Goal: Task Accomplishment & Management: Manage account settings

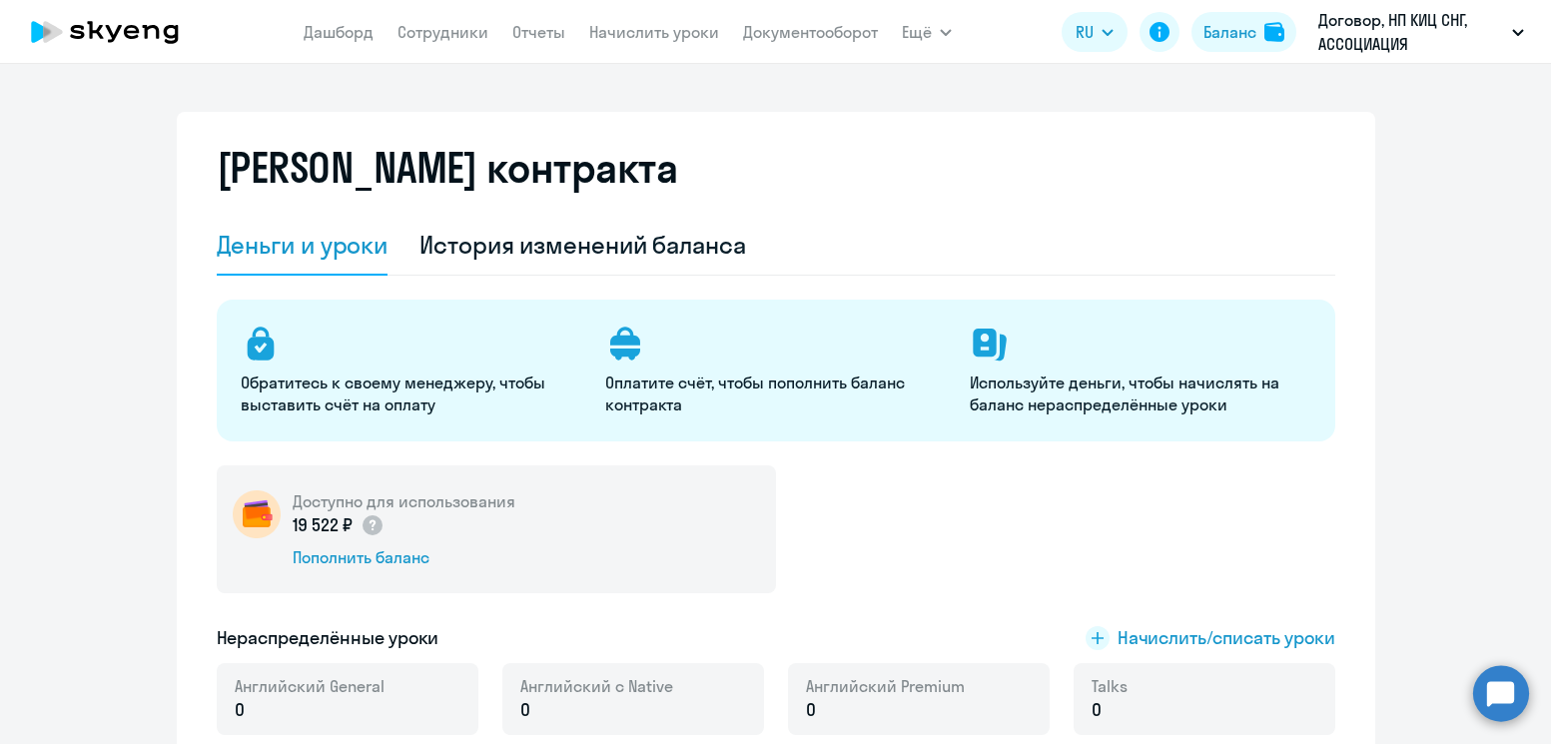
select select "english_adult_not_native_speaker"
click at [683, 40] on link "Начислить уроки" at bounding box center [654, 32] width 130 height 20
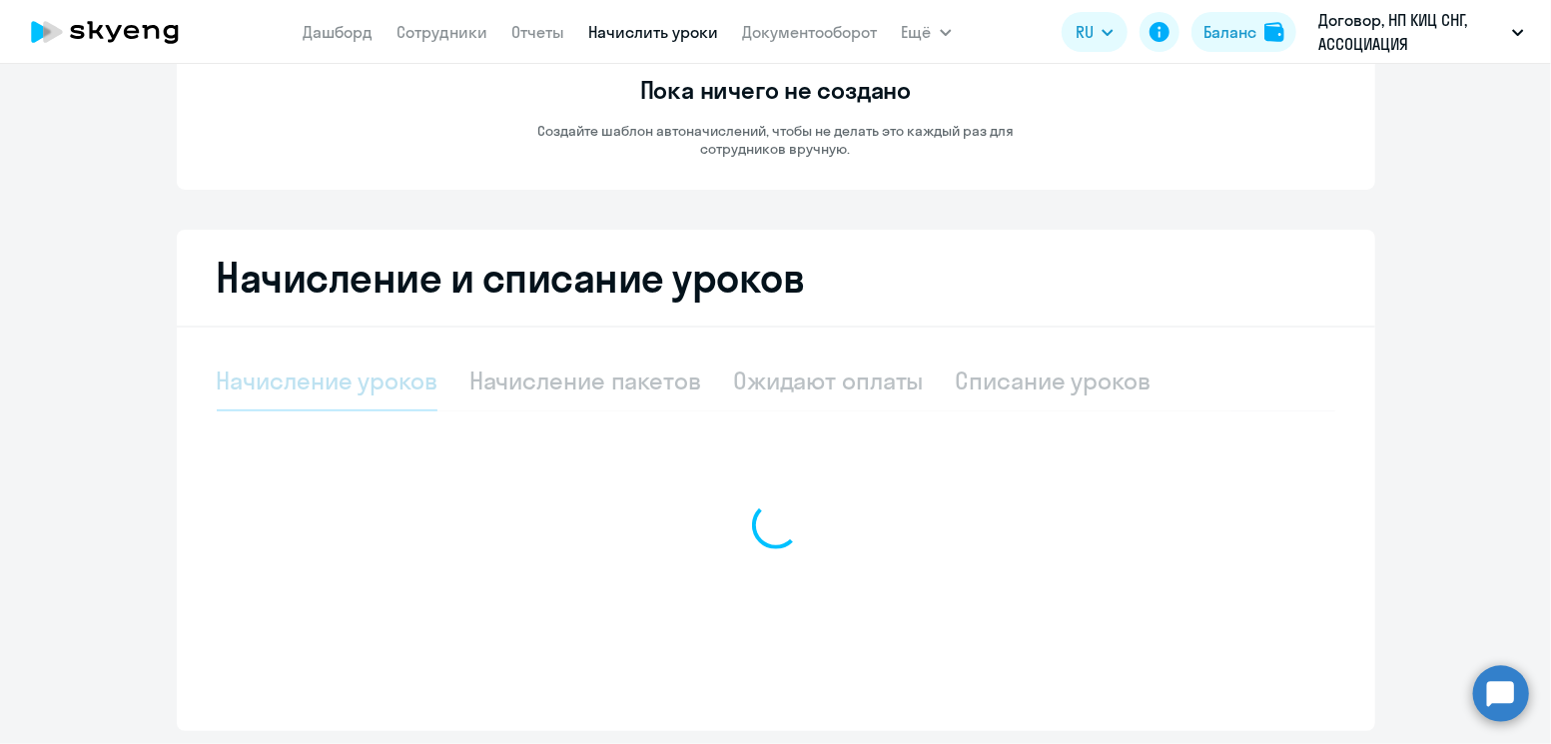
select select "10"
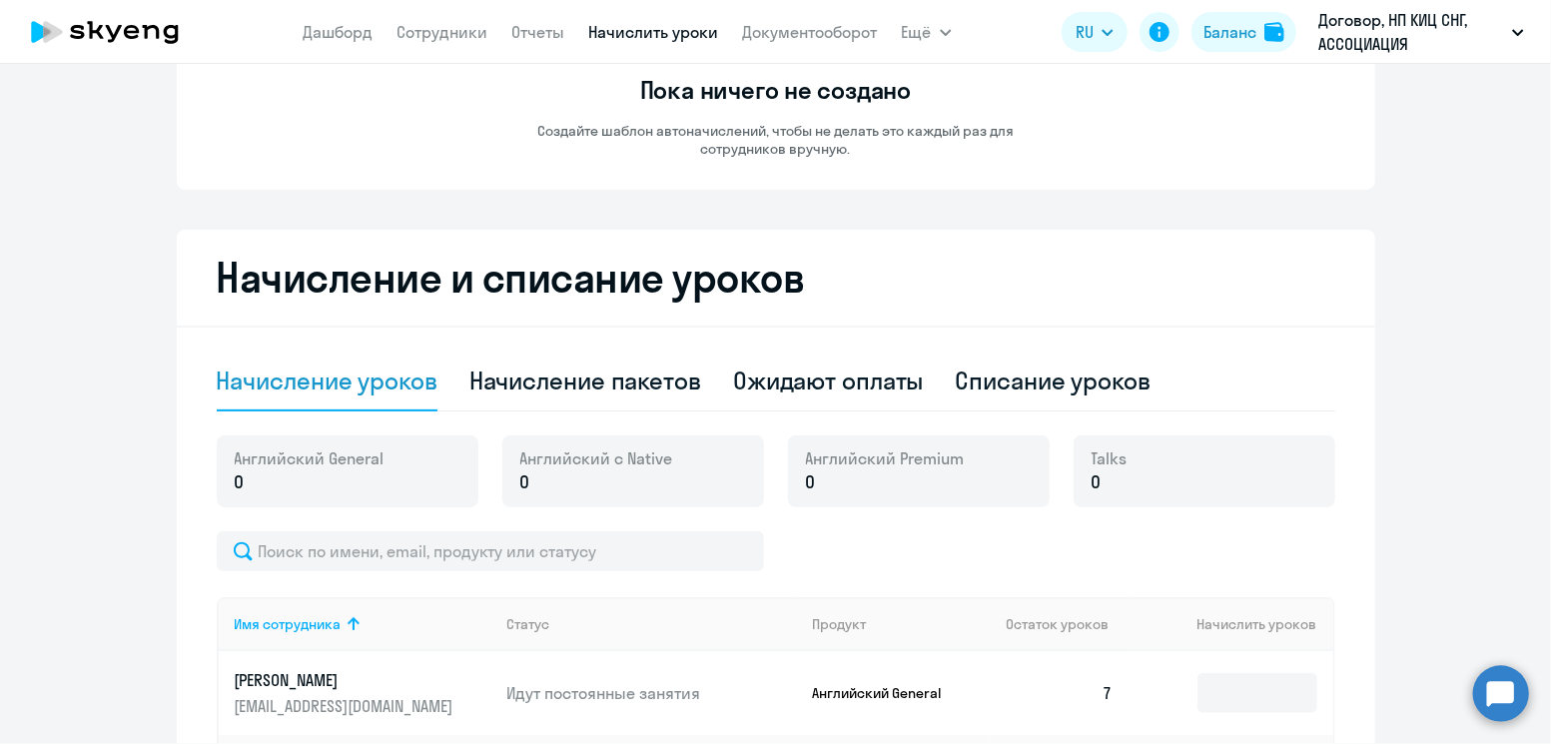
scroll to position [206, 0]
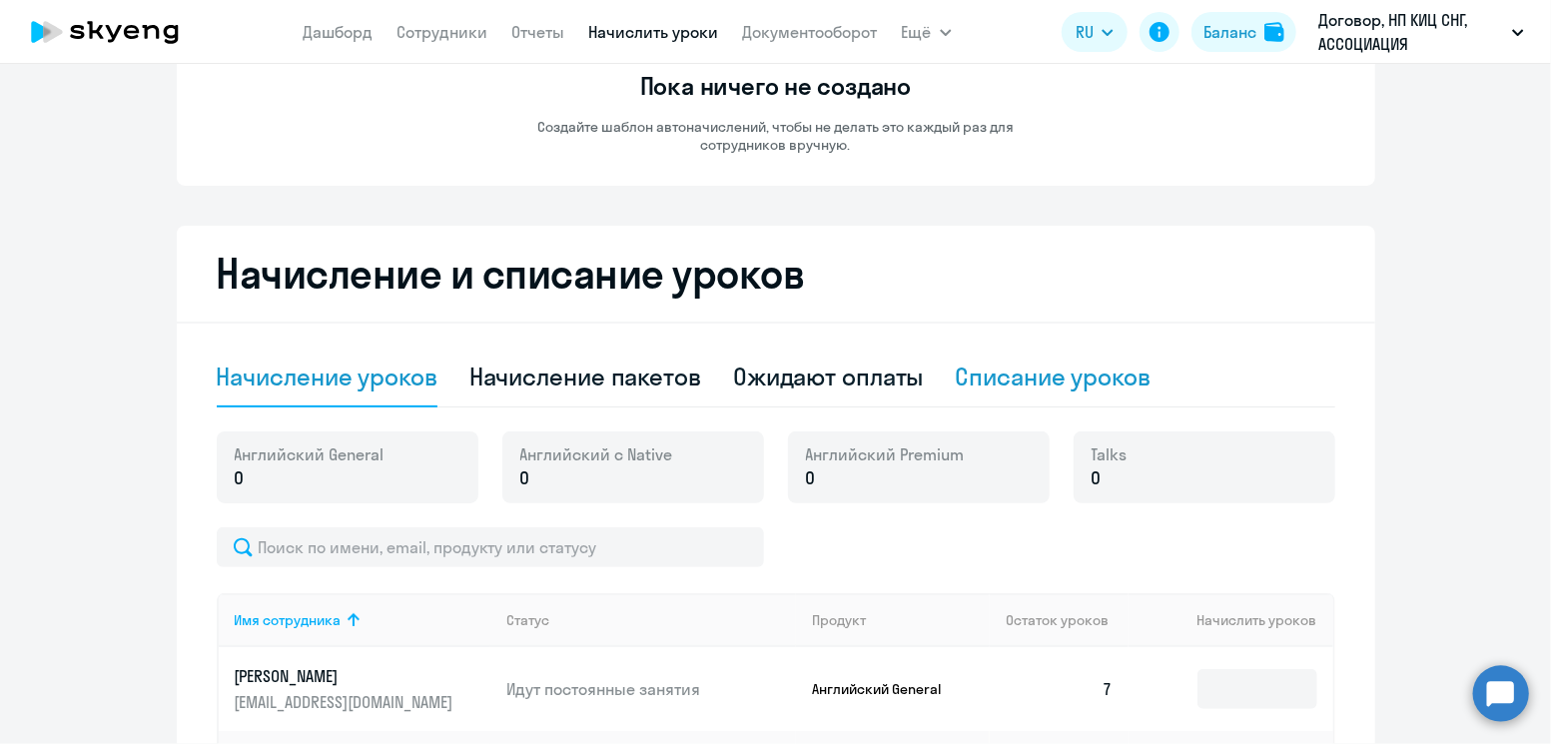
click at [1005, 390] on div "Списание уроков" at bounding box center [1054, 377] width 196 height 32
select select "10"
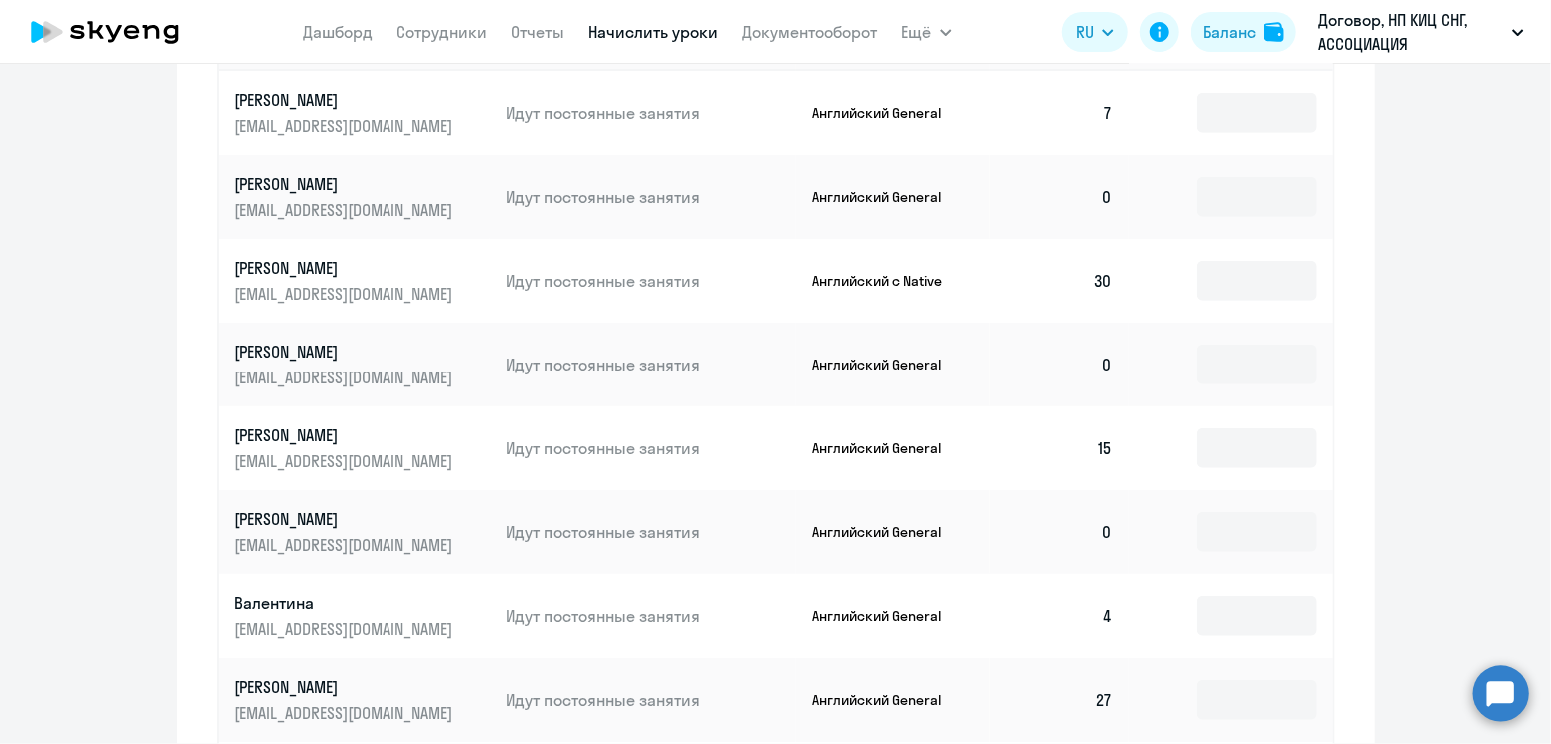
scroll to position [707, 0]
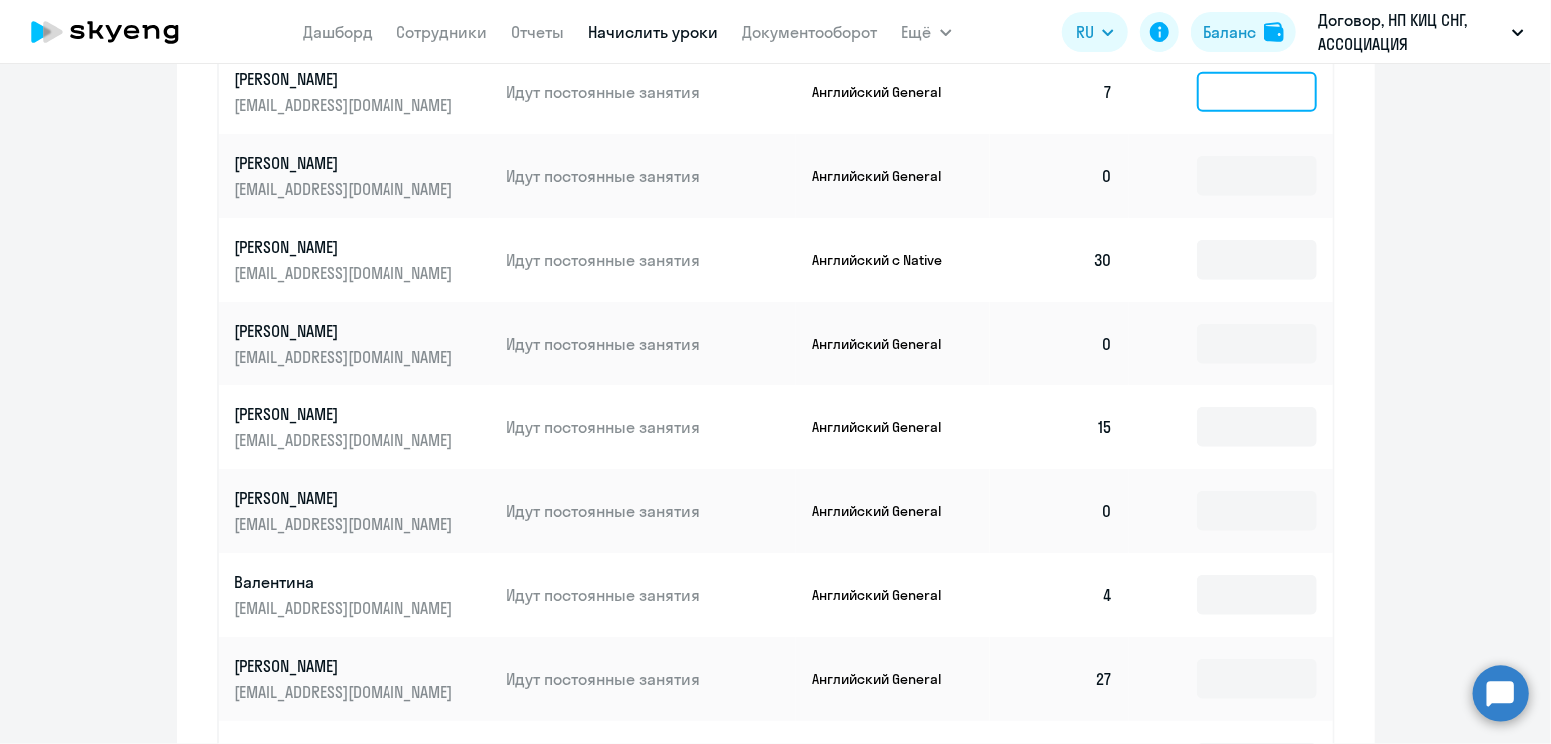
click at [1224, 94] on input at bounding box center [1258, 92] width 120 height 40
type input "7"
click at [1246, 261] on input at bounding box center [1258, 260] width 120 height 40
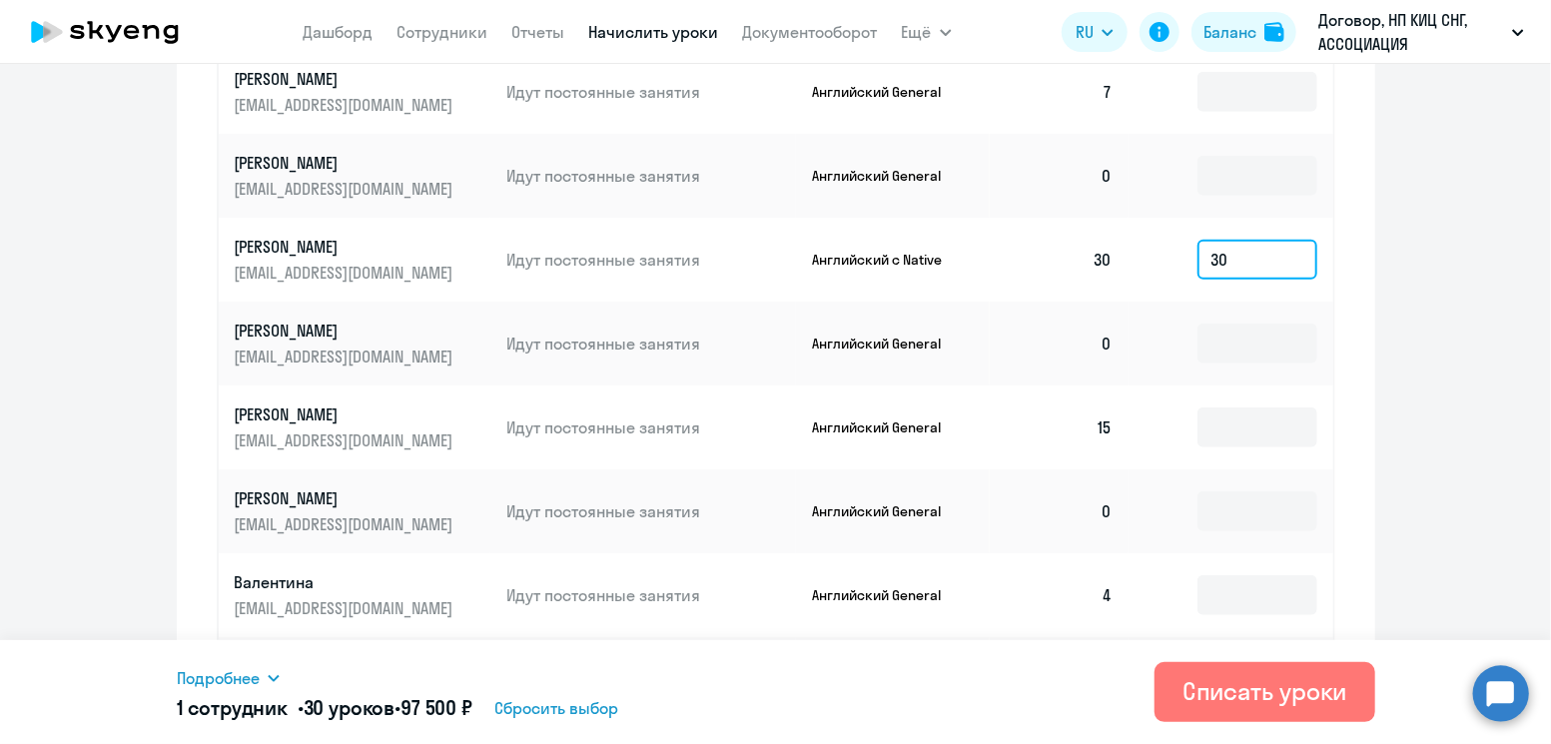
type input "3"
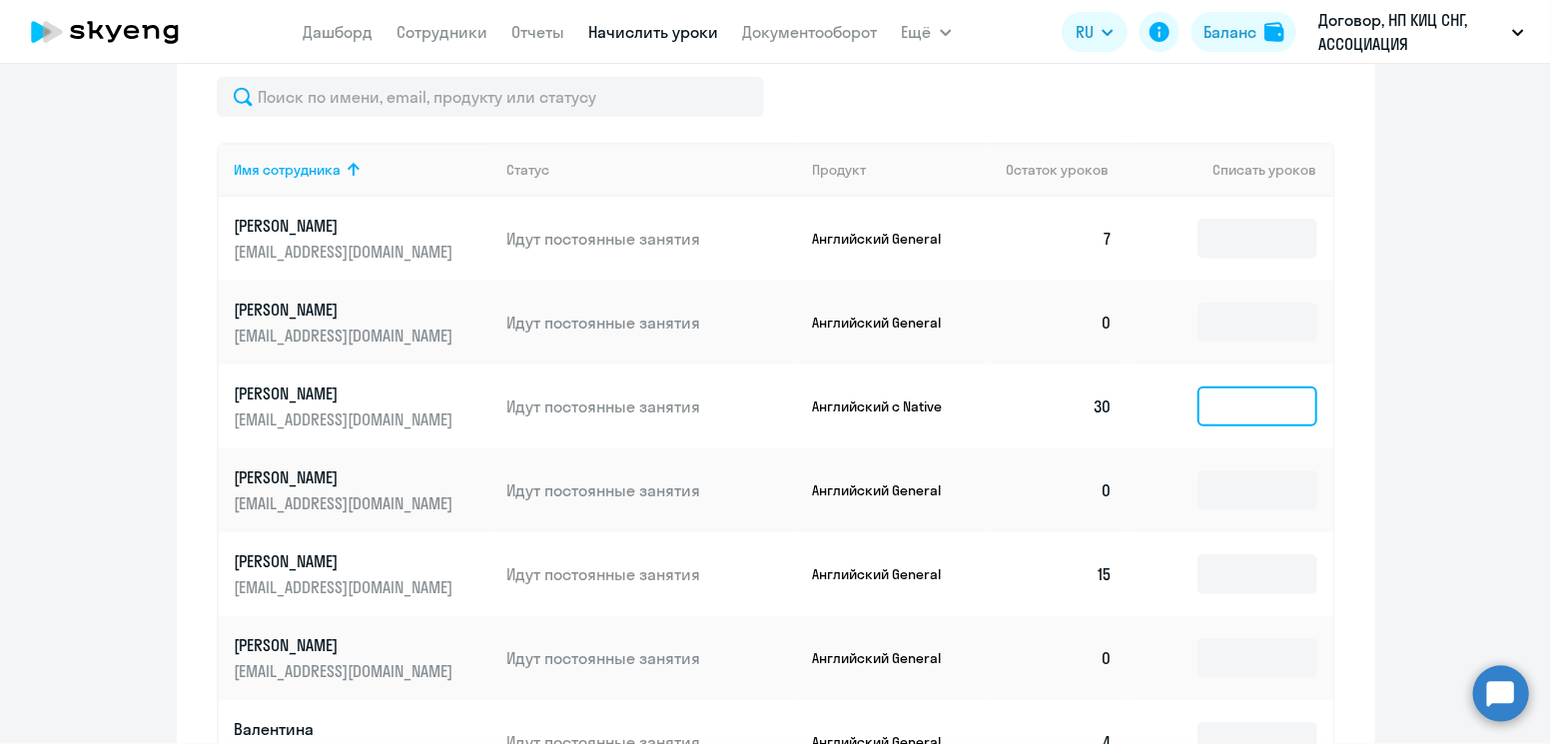
scroll to position [559, 0]
click at [1243, 226] on input at bounding box center [1258, 240] width 120 height 40
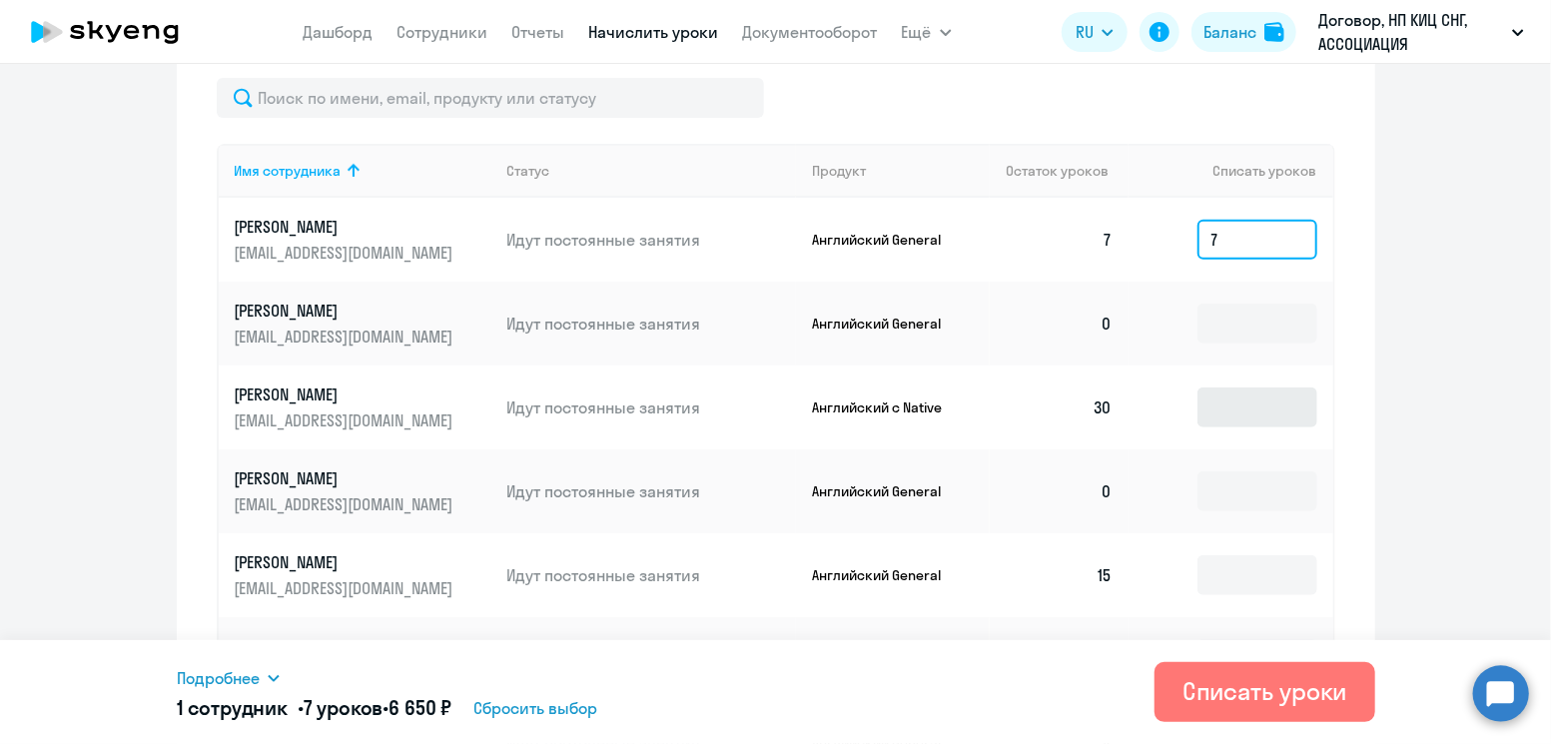
type input "7"
click at [1247, 408] on input at bounding box center [1258, 408] width 120 height 40
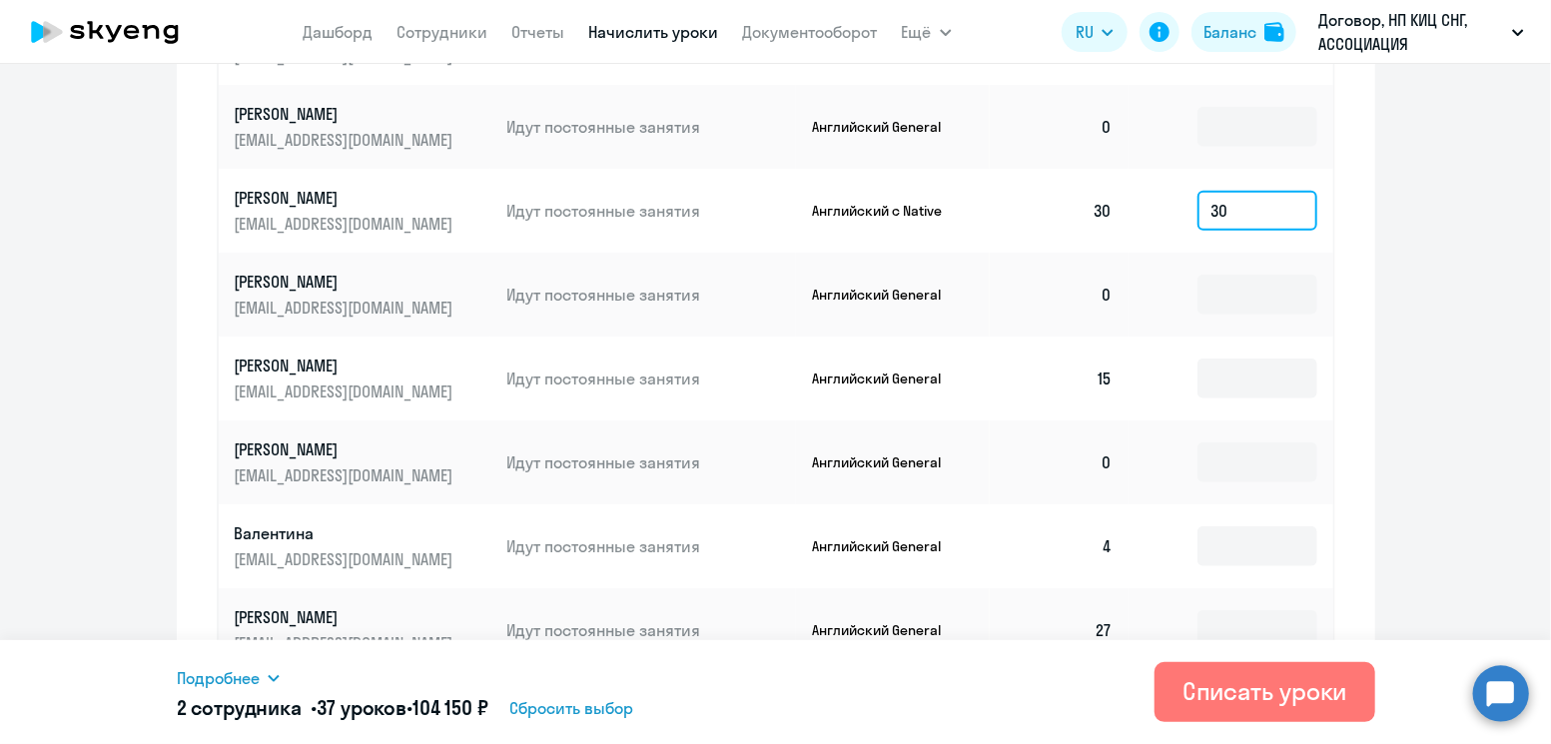
scroll to position [759, 0]
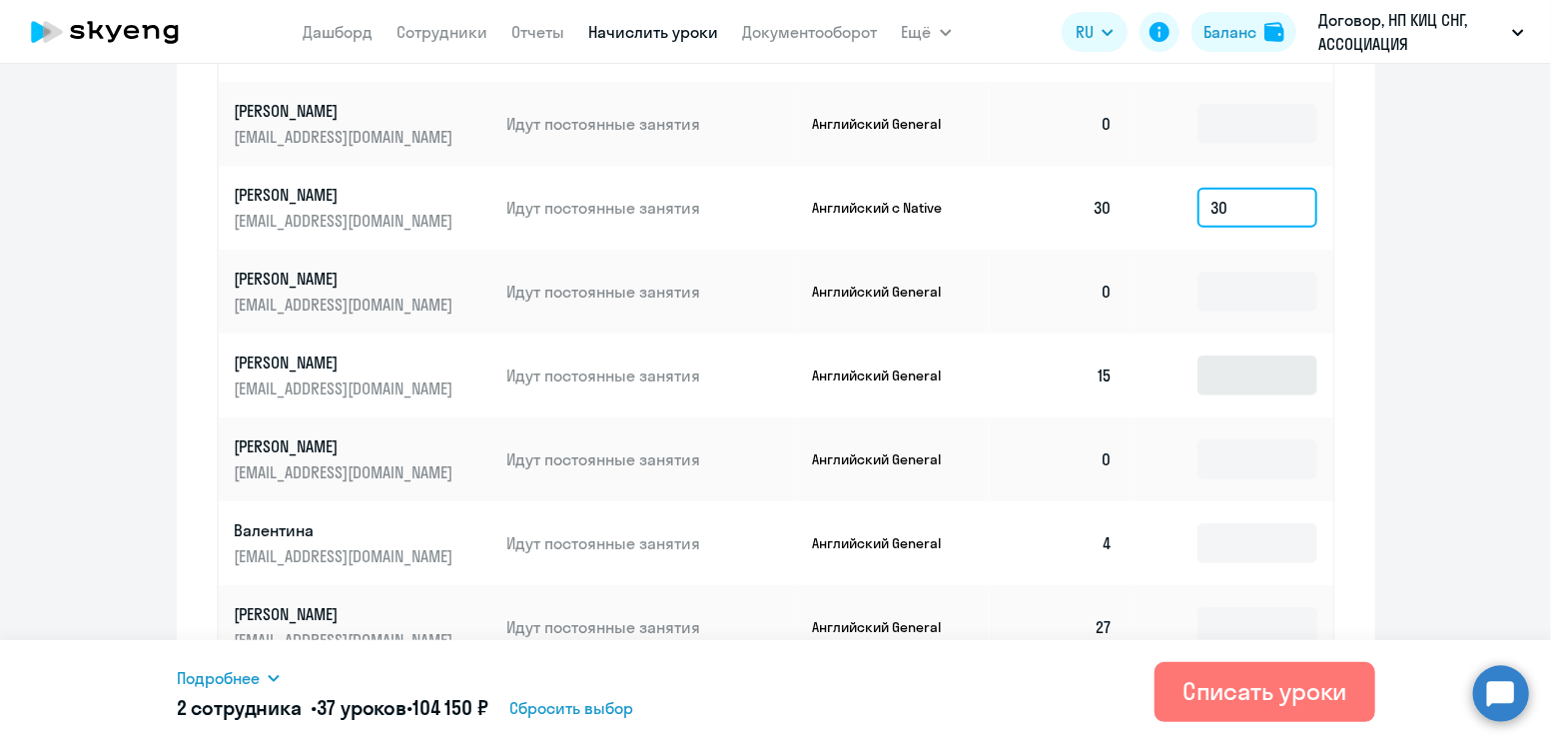
type input "30"
click at [1249, 372] on input at bounding box center [1258, 376] width 120 height 40
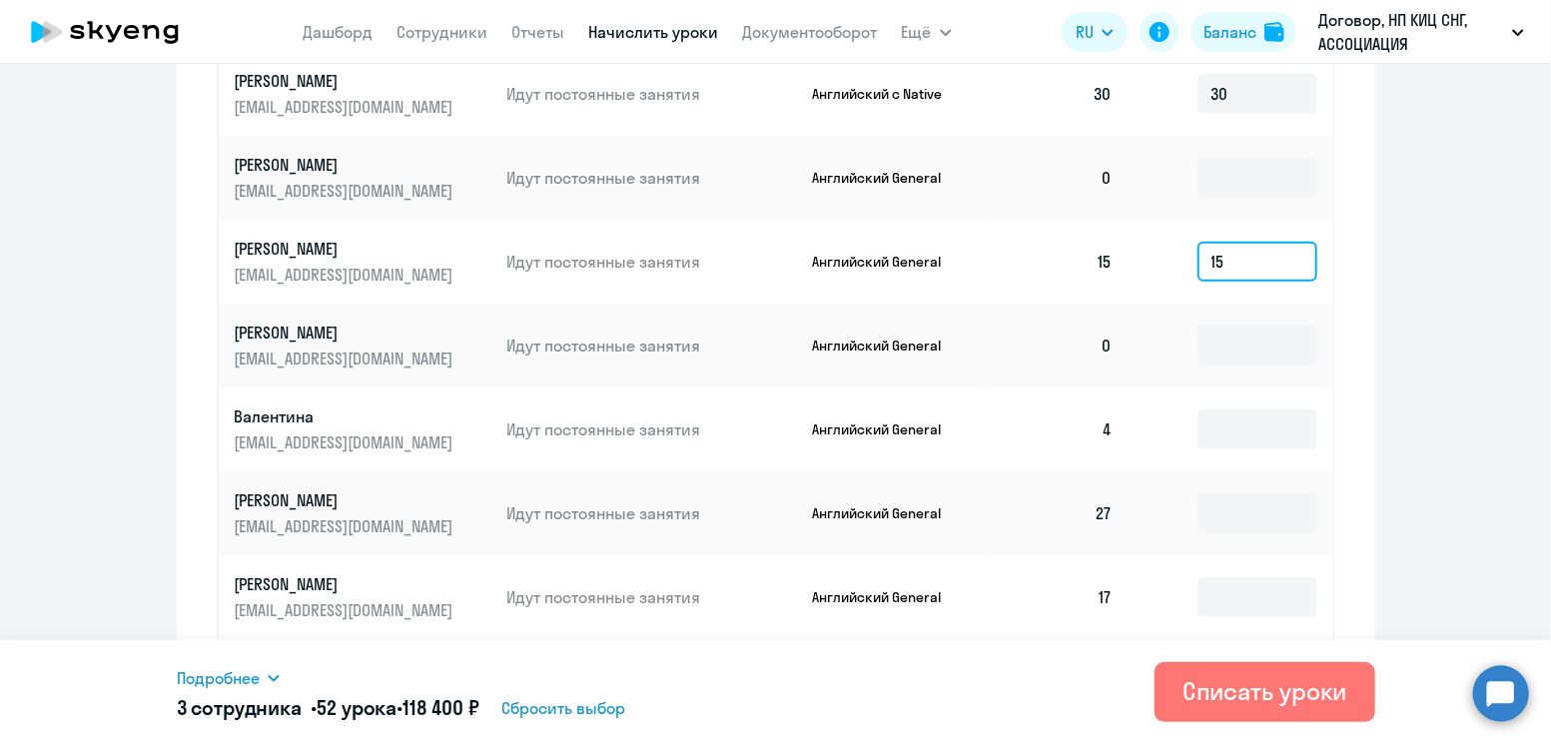
scroll to position [890, 0]
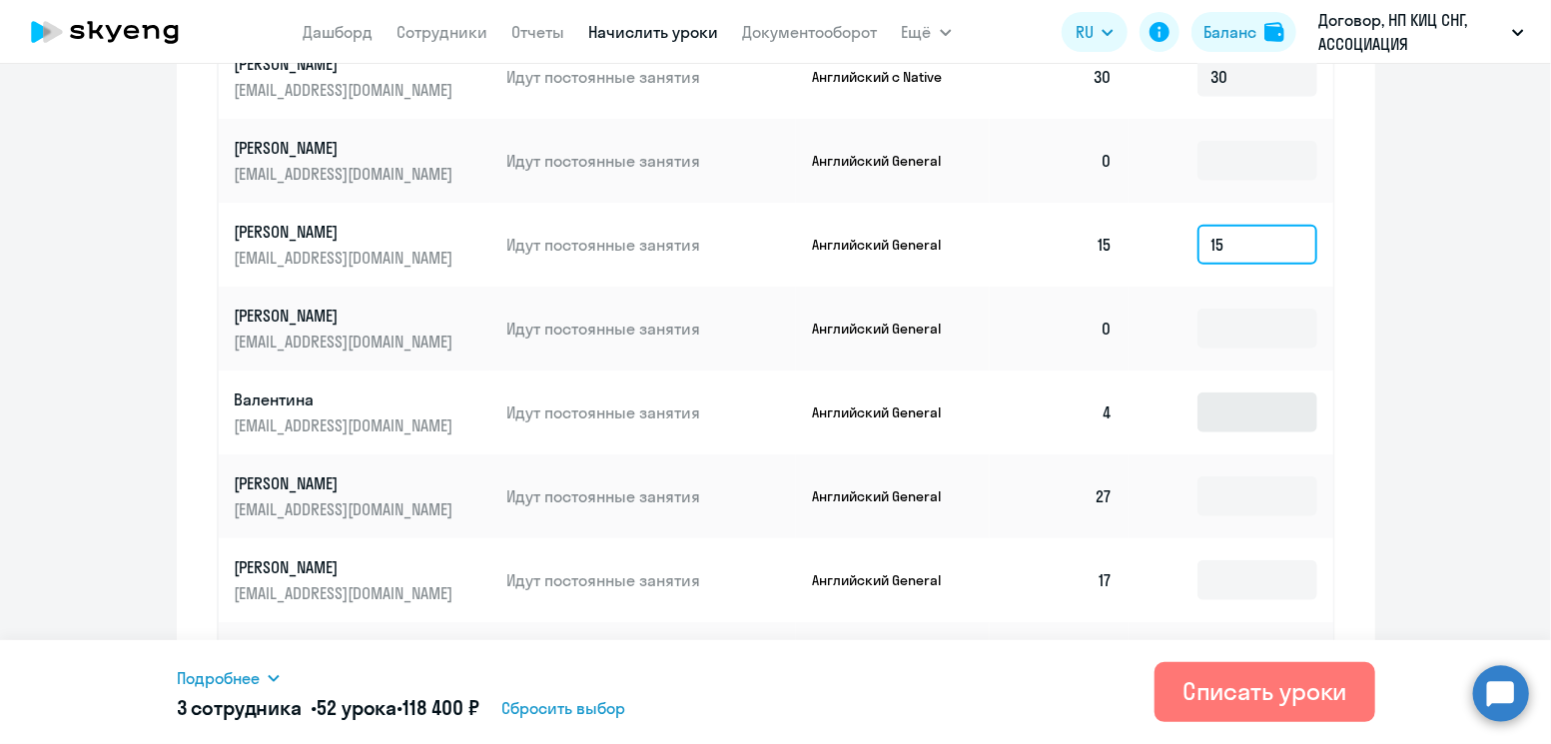
type input "15"
click at [1255, 427] on input at bounding box center [1258, 413] width 120 height 40
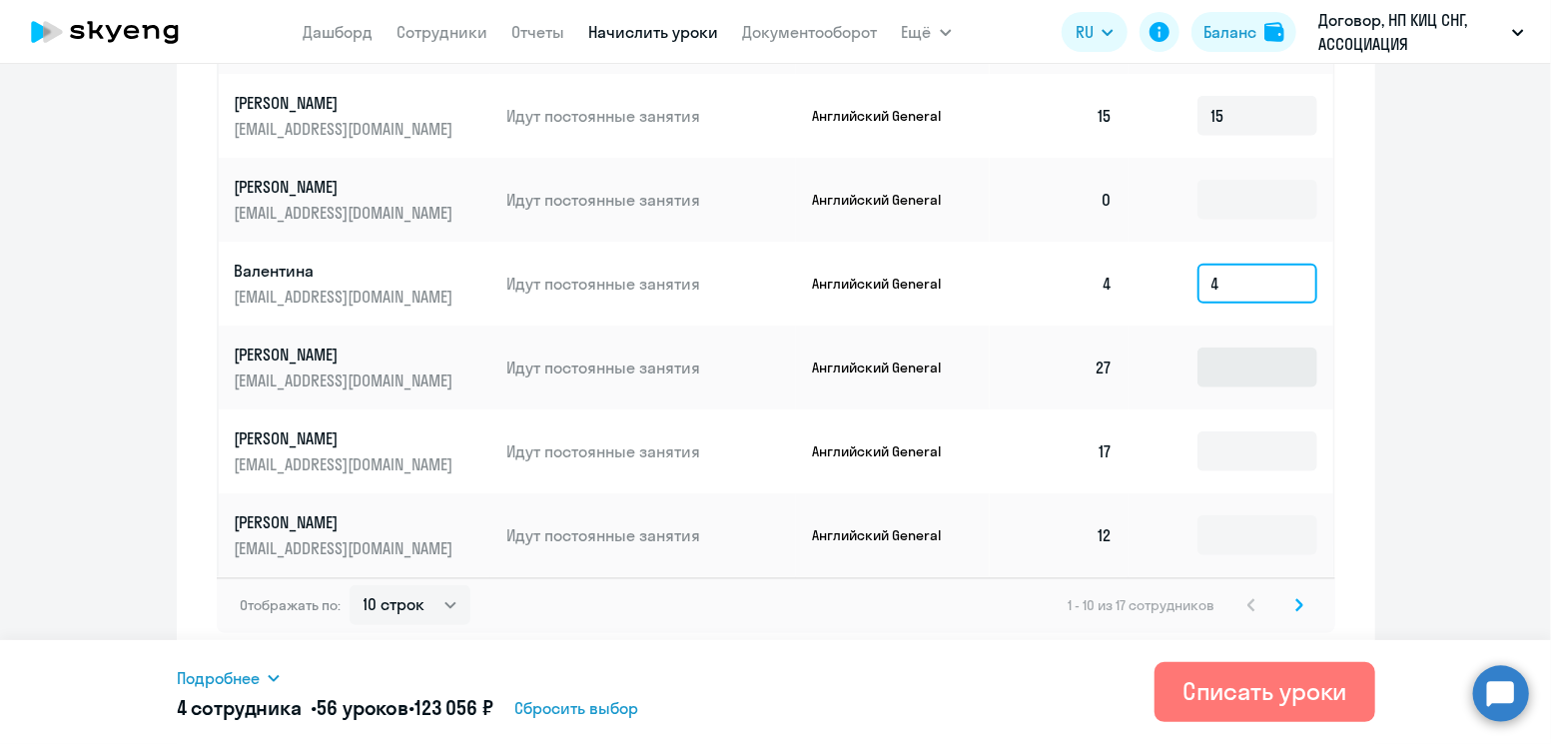
type input "4"
click at [1254, 371] on input at bounding box center [1258, 368] width 120 height 40
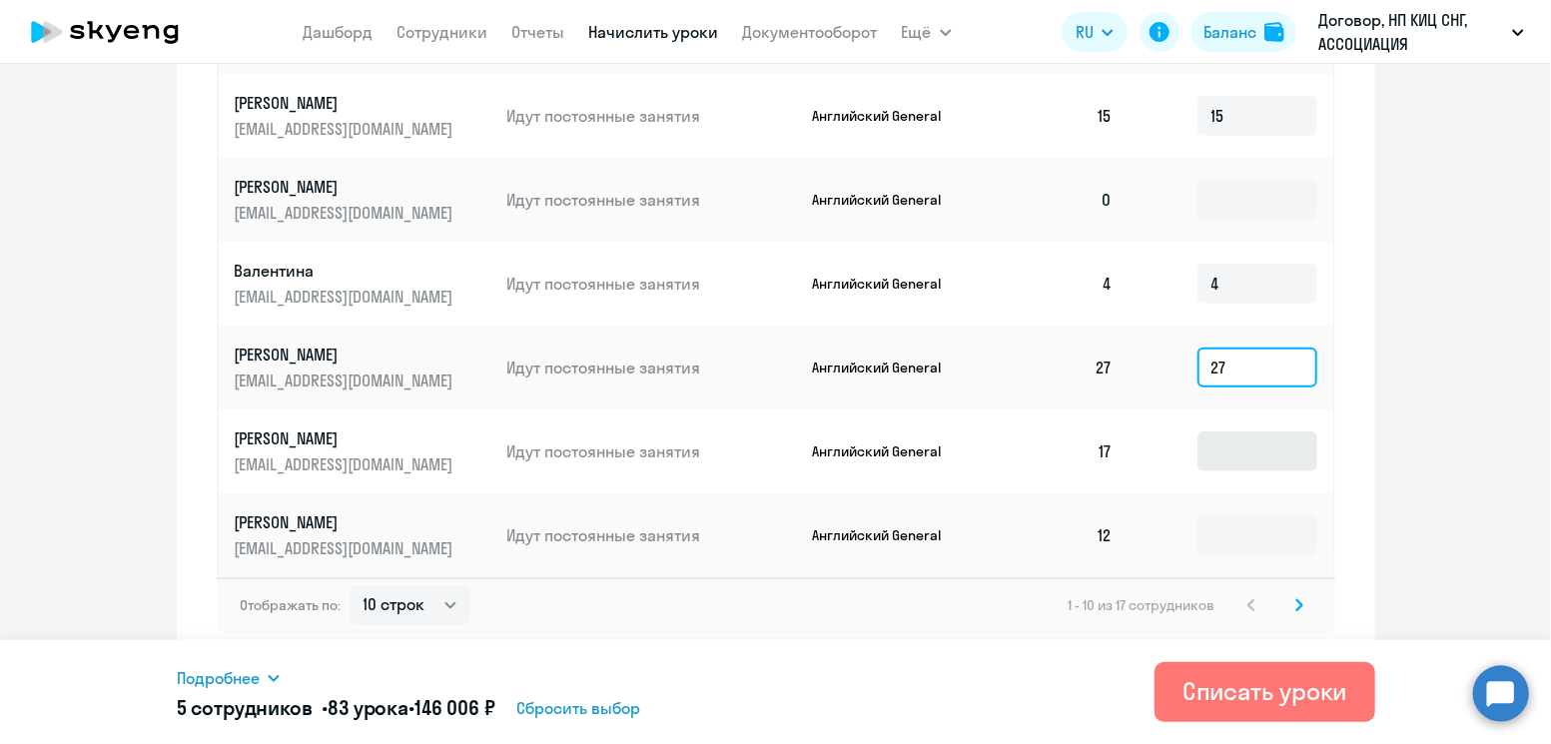
type input "27"
click at [1244, 457] on input at bounding box center [1258, 452] width 120 height 40
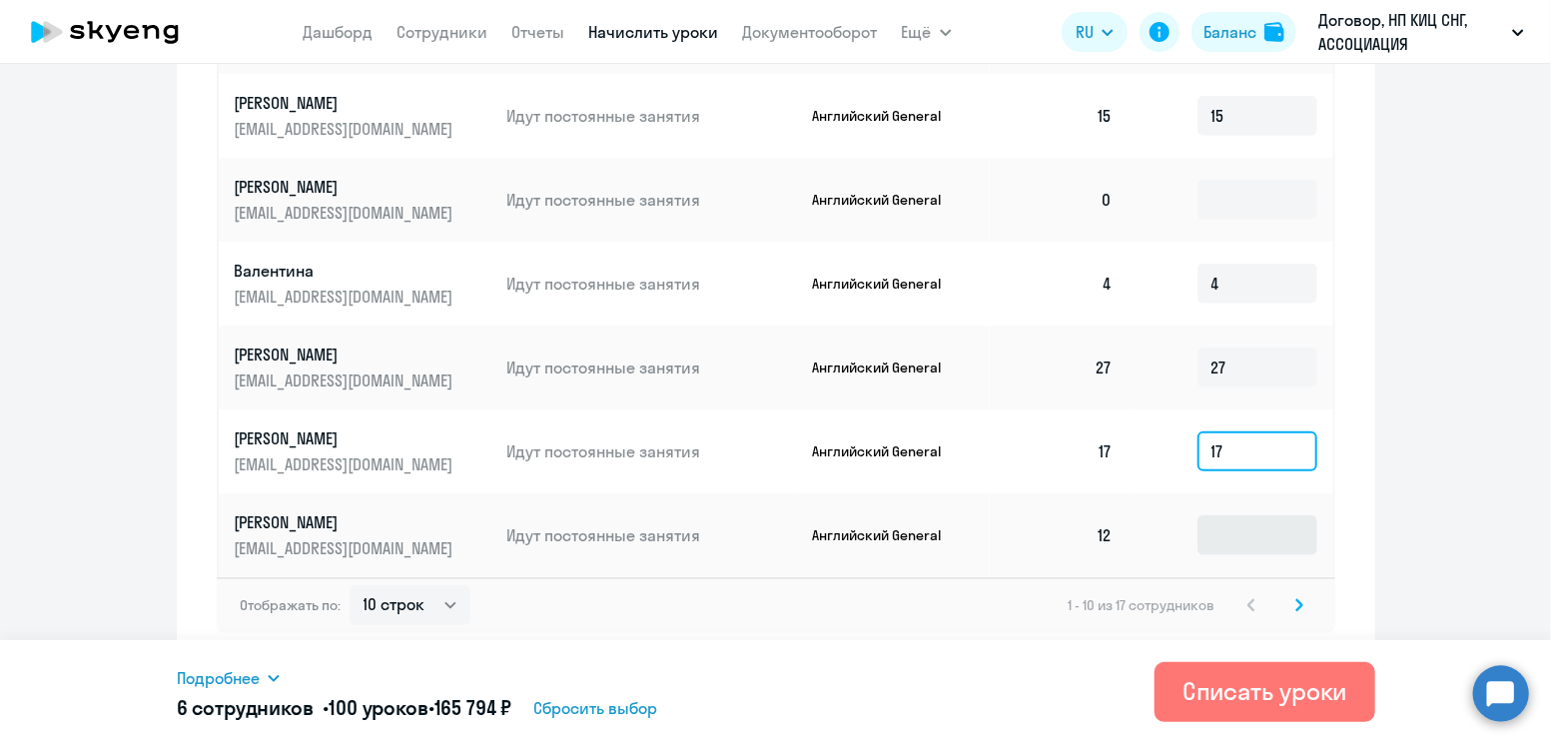
type input "17"
click at [1245, 516] on input at bounding box center [1258, 535] width 120 height 40
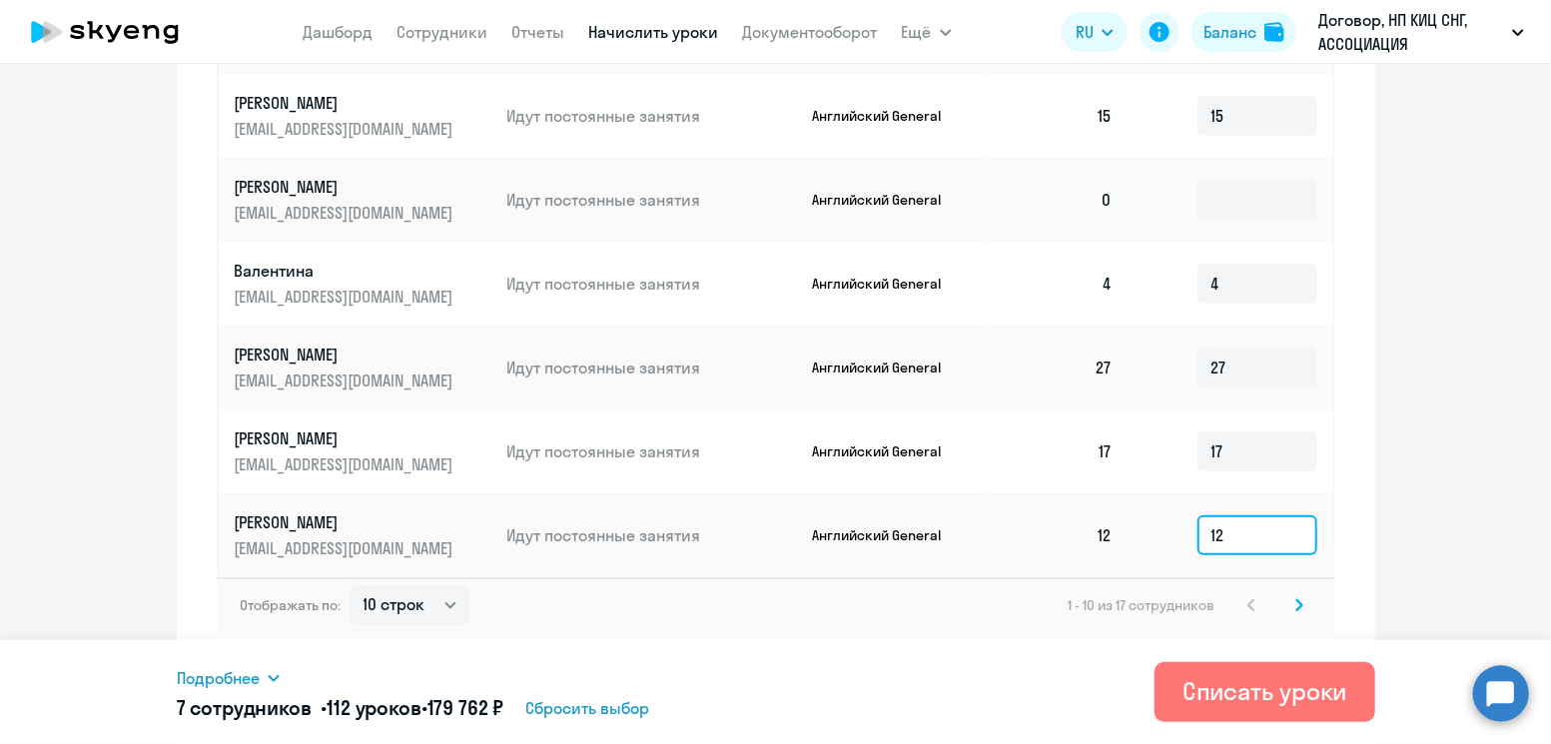
type input "12"
click at [1296, 598] on icon at bounding box center [1300, 605] width 8 height 14
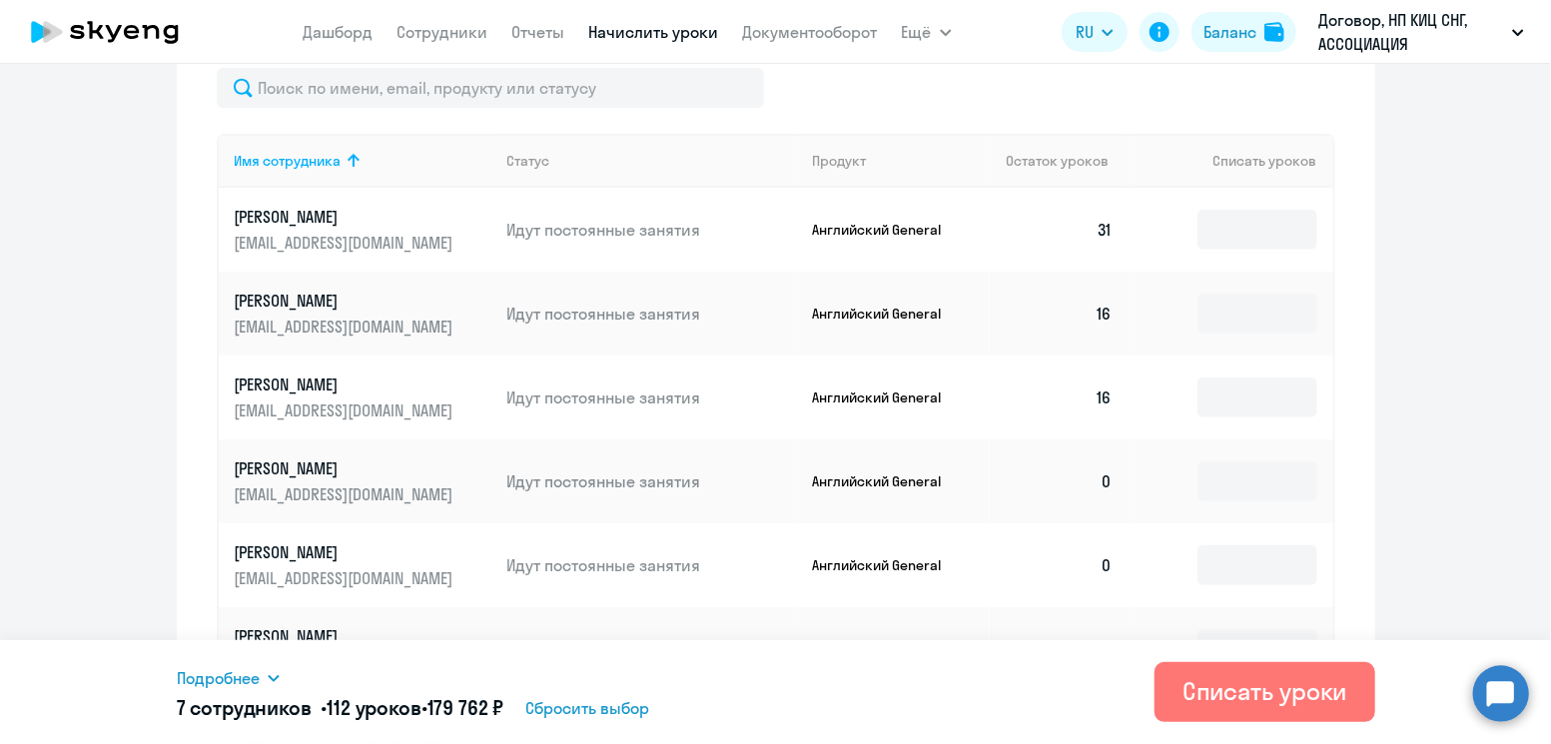
scroll to position [565, 0]
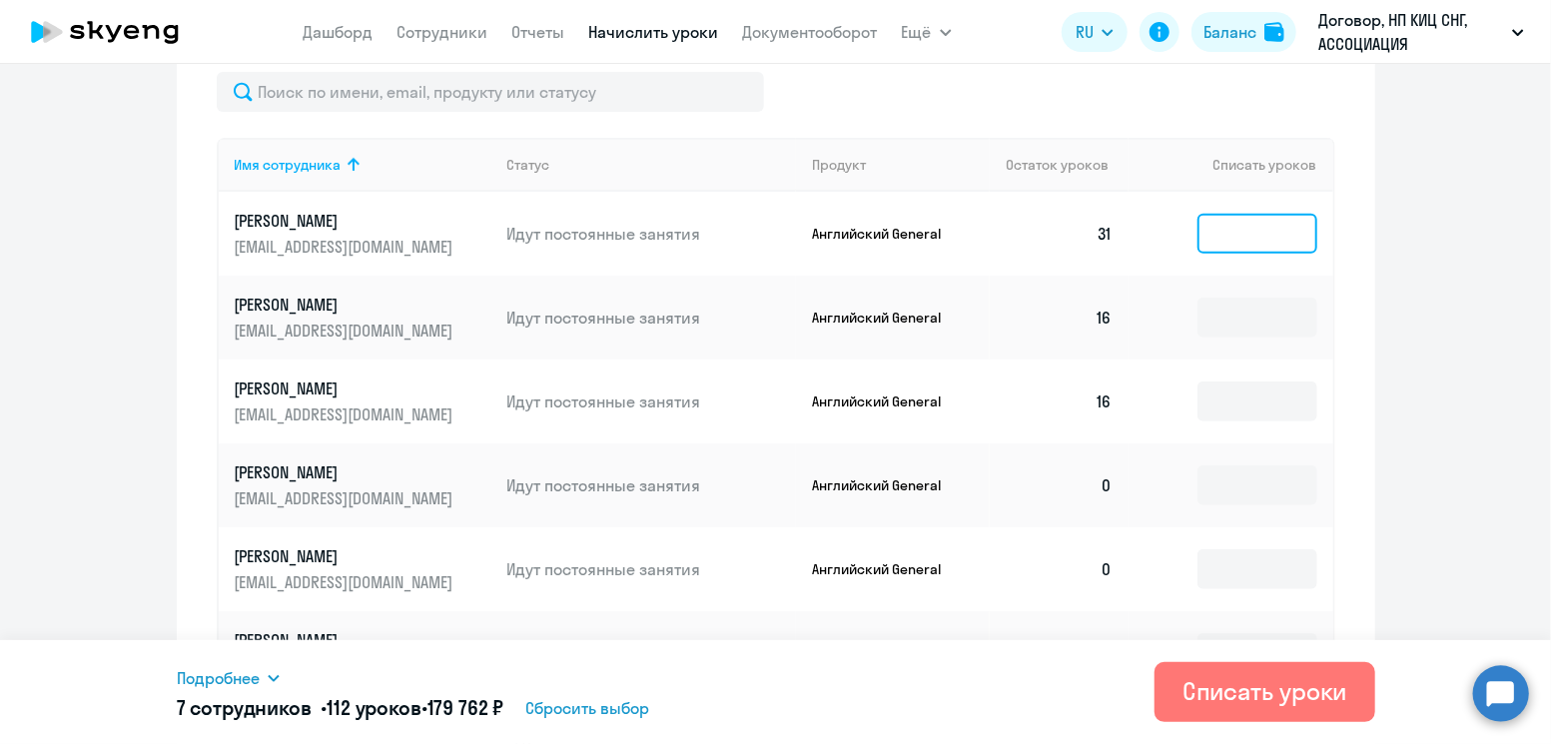
click at [1223, 242] on input at bounding box center [1258, 234] width 120 height 40
type input "31"
click at [1224, 322] on input at bounding box center [1258, 318] width 120 height 40
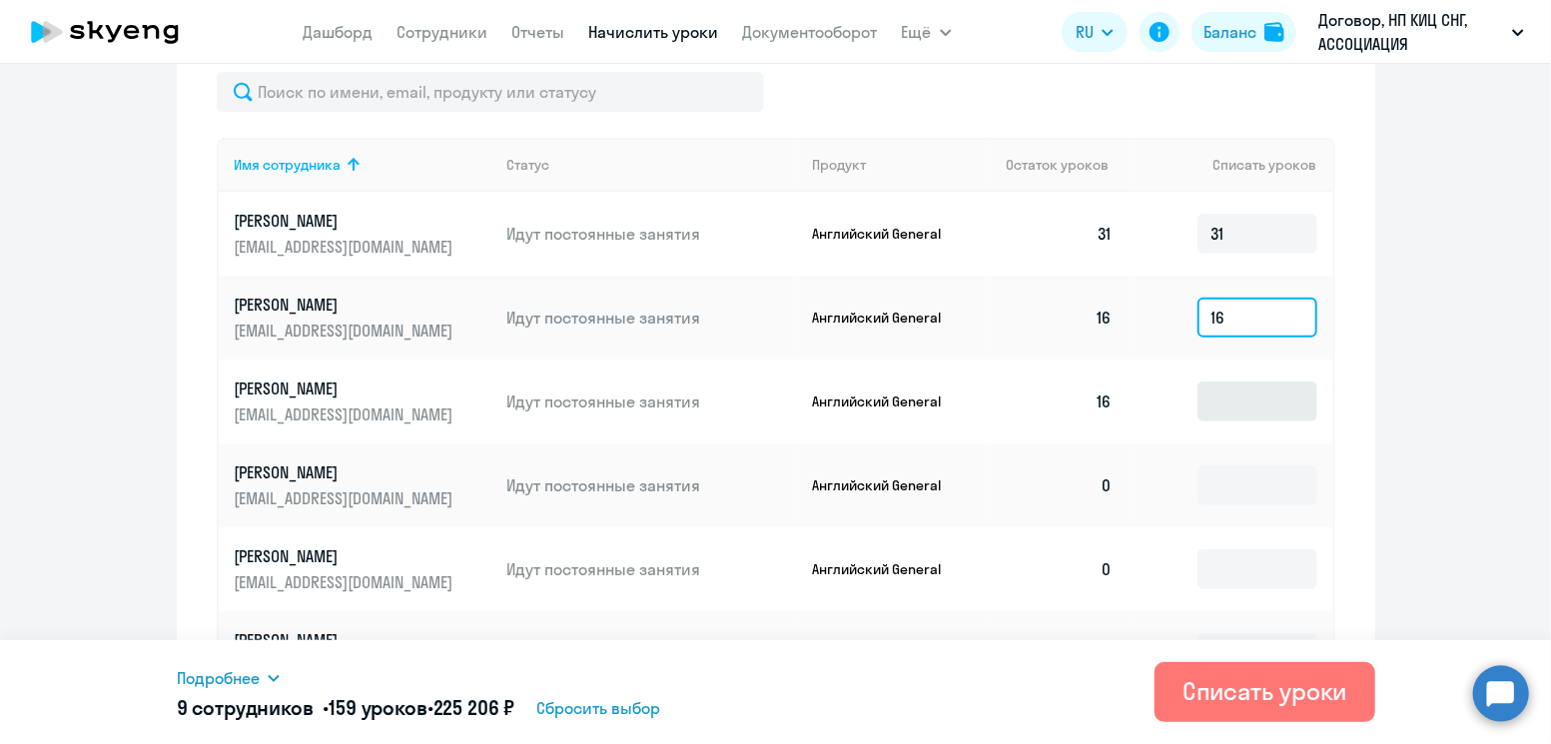
type input "16"
click at [1229, 403] on input at bounding box center [1258, 402] width 120 height 40
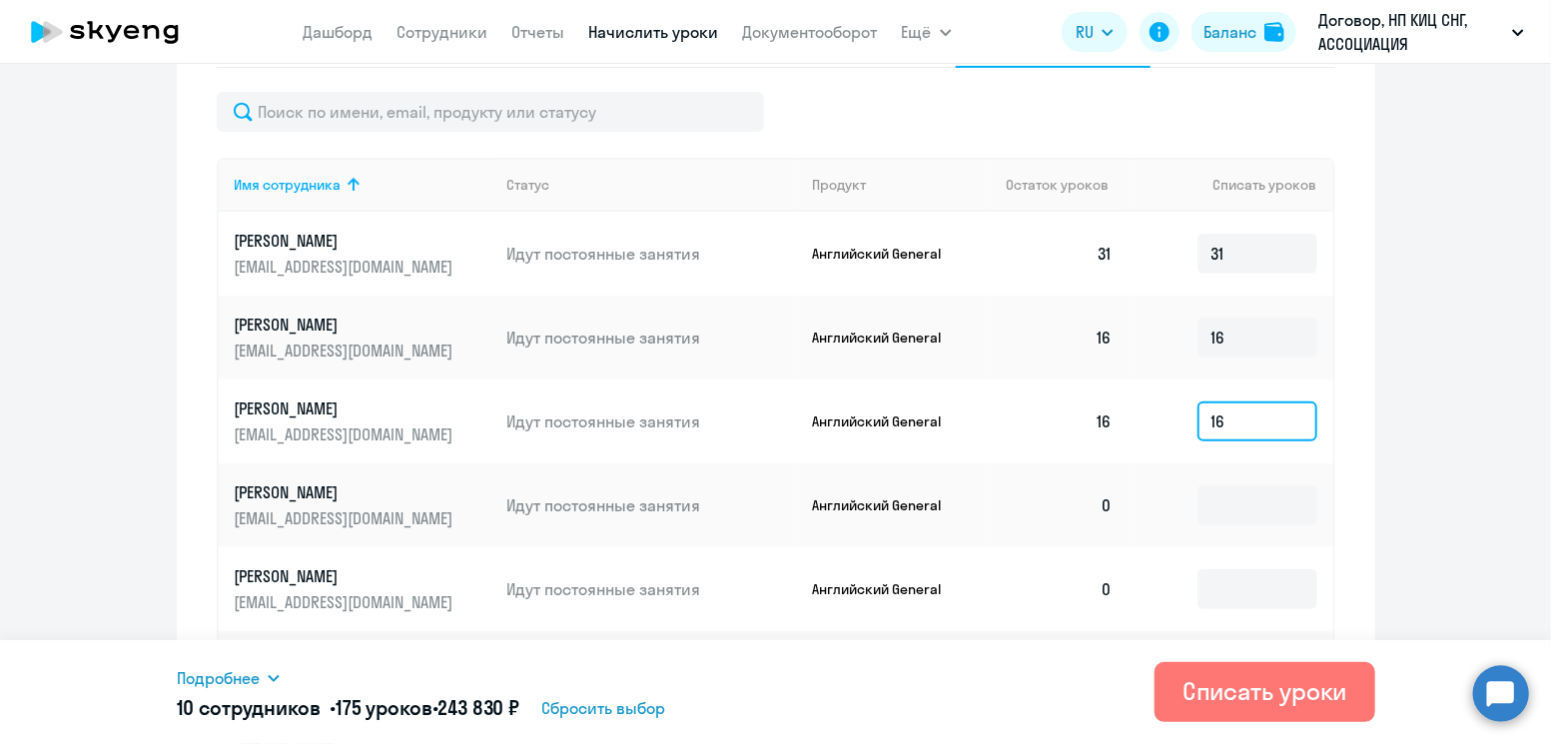
scroll to position [768, 0]
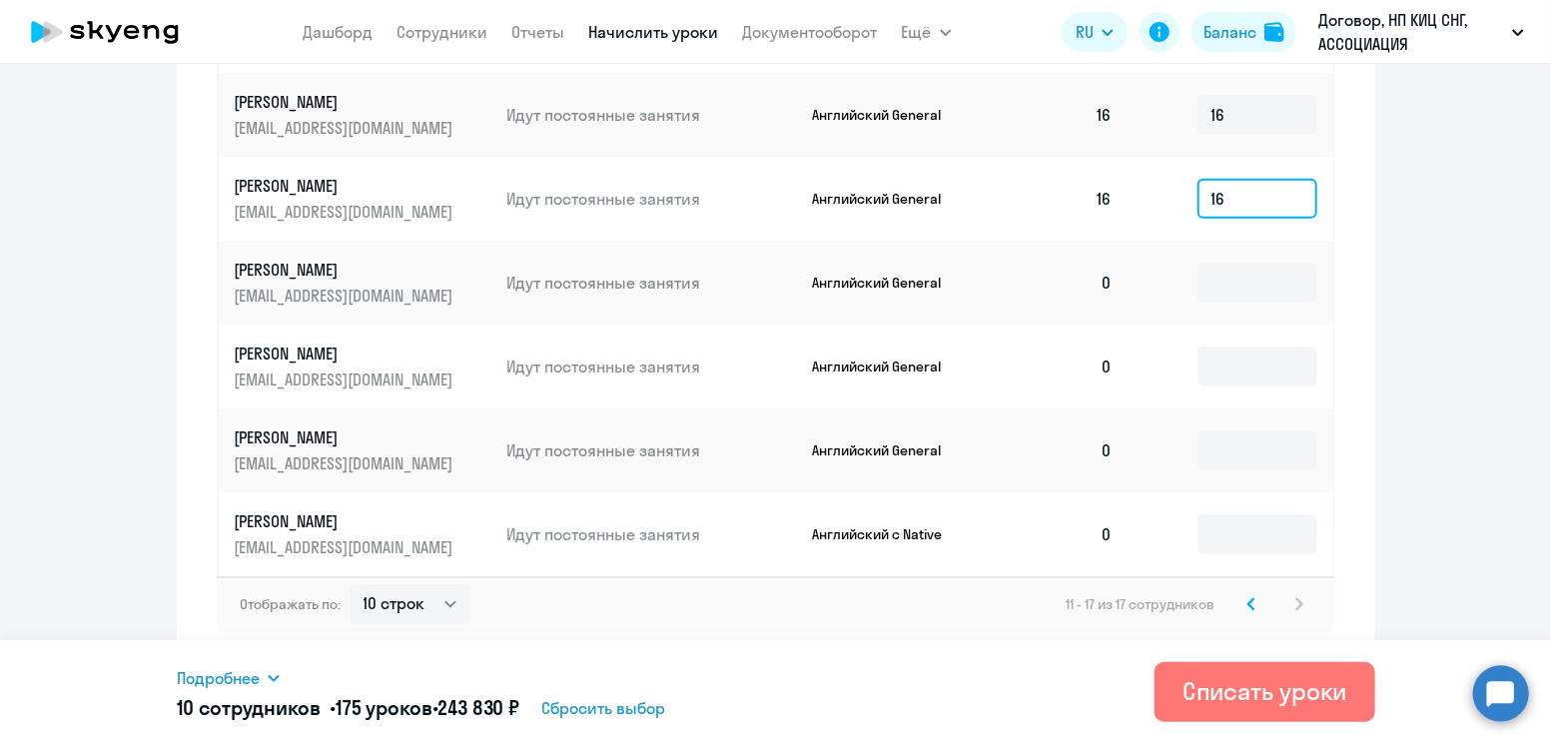
type input "16"
click at [1248, 609] on icon at bounding box center [1252, 604] width 8 height 14
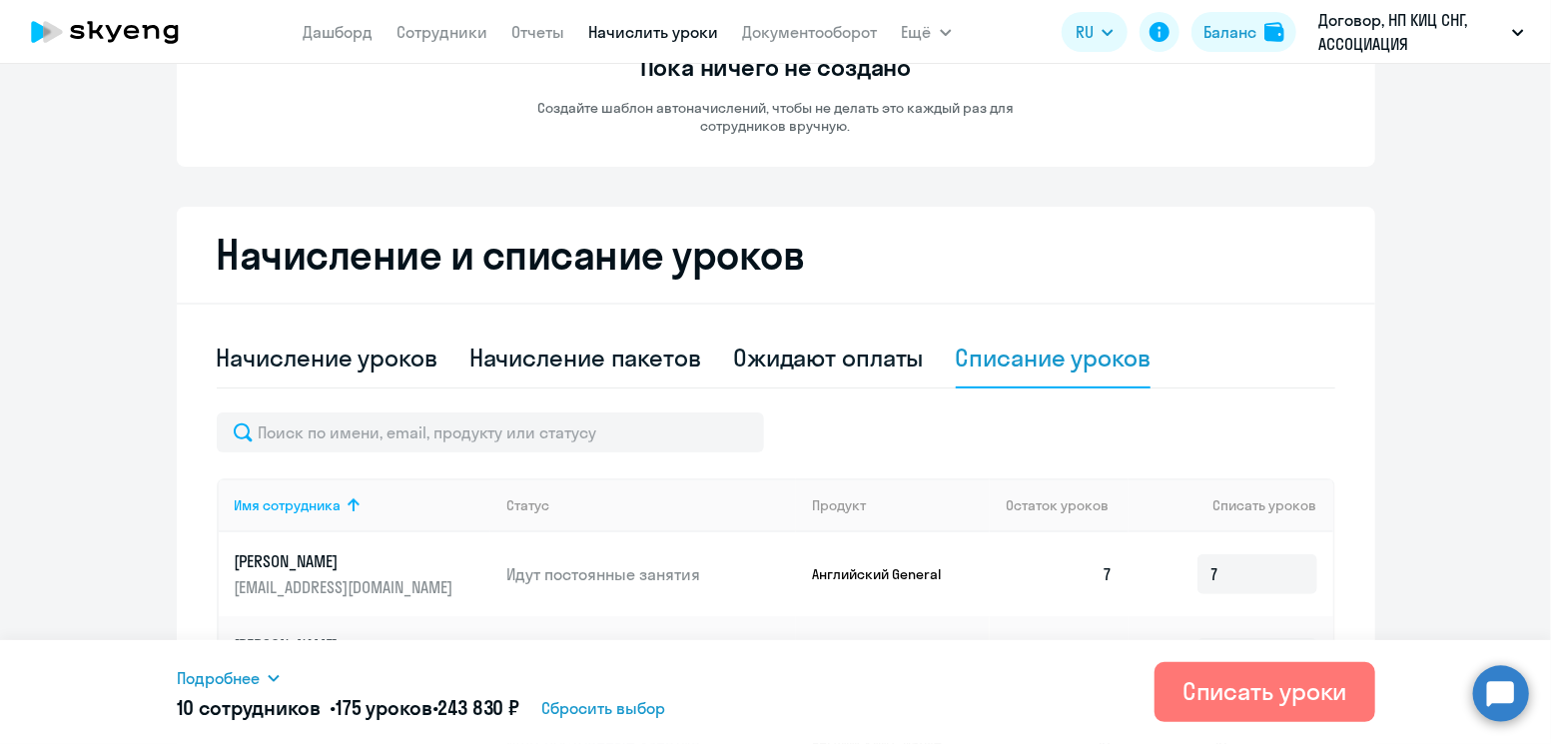
scroll to position [0, 0]
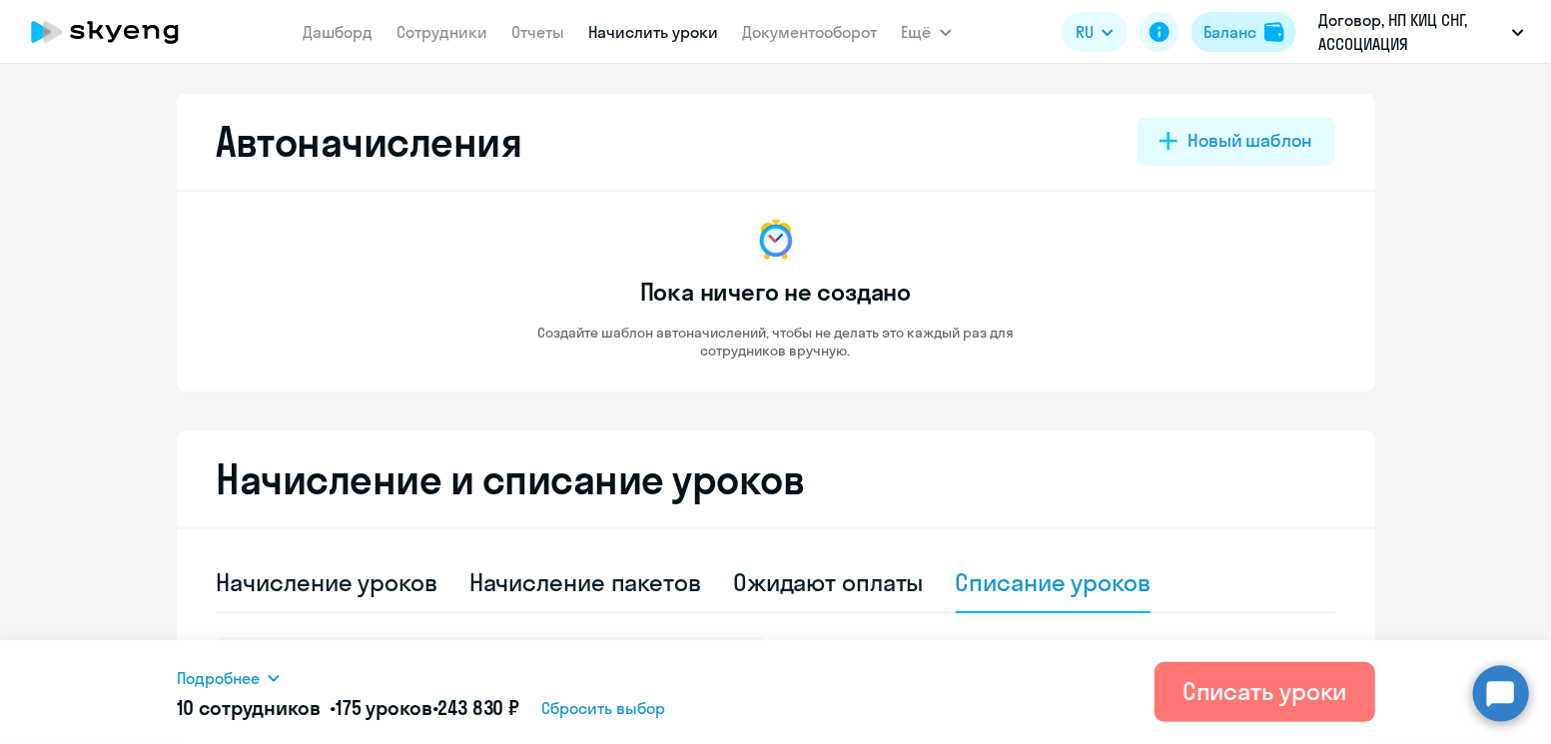
click at [1194, 39] on app-header-actions "RU Баланс Договор, НП КИЦ СНГ, АССОЦИАЦИЯ" at bounding box center [1298, 32] width 473 height 48
click at [1194, 39] on button "Баланс" at bounding box center [1244, 32] width 105 height 40
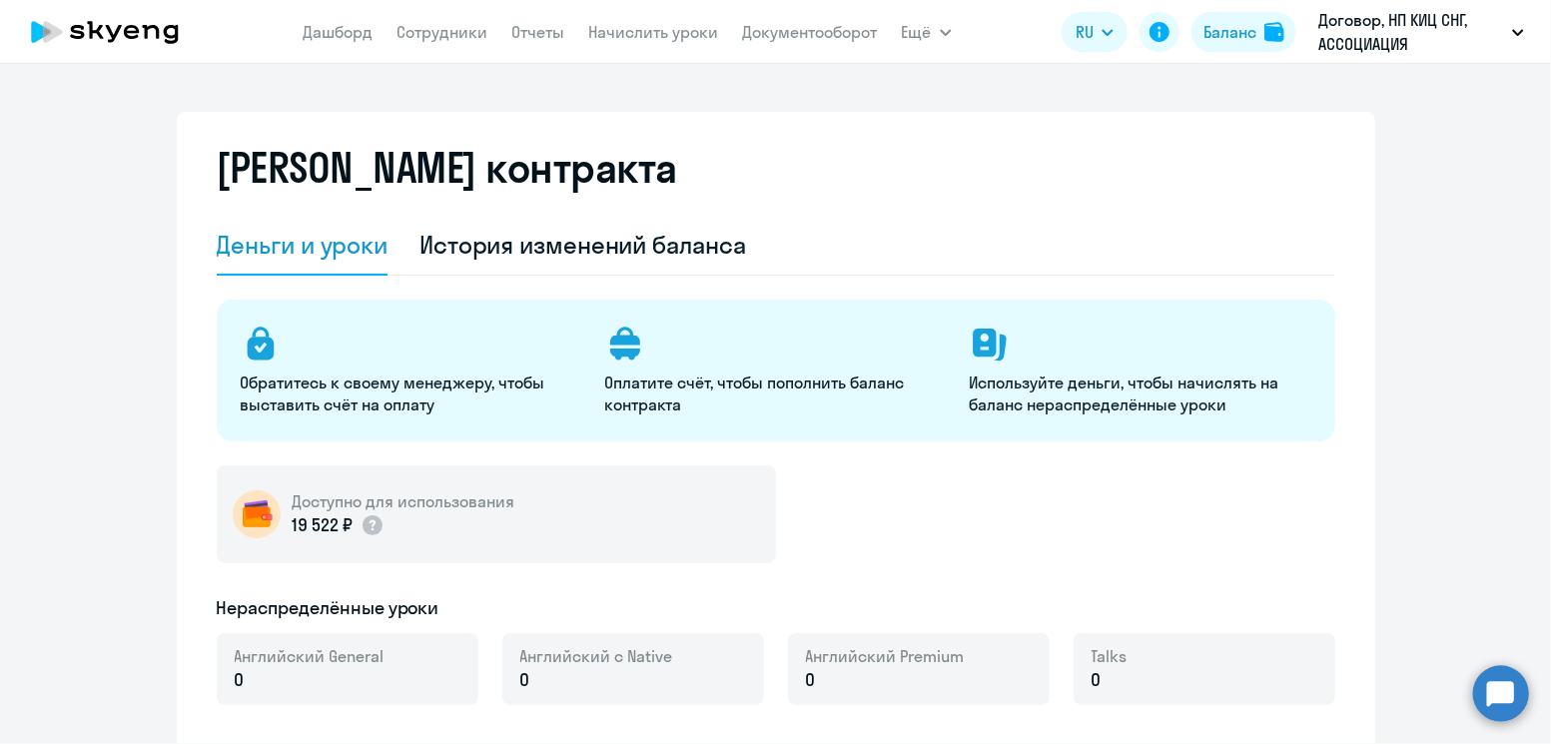
select select "english_adult_not_native_speaker"
